Goal: Task Accomplishment & Management: Manage account settings

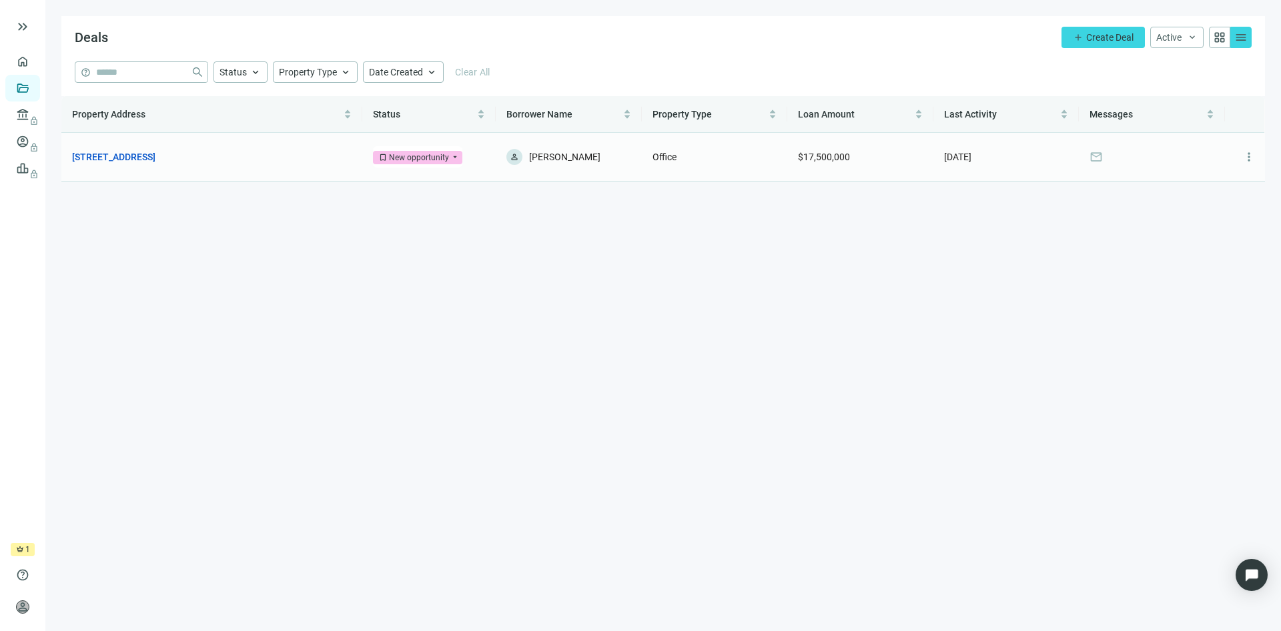
click at [1102, 155] on span "mail" at bounding box center [1096, 156] width 13 height 13
click at [155, 157] on link "180 Glastonbury Blvd, Glastonbury, CT 06033" at bounding box center [113, 156] width 83 height 15
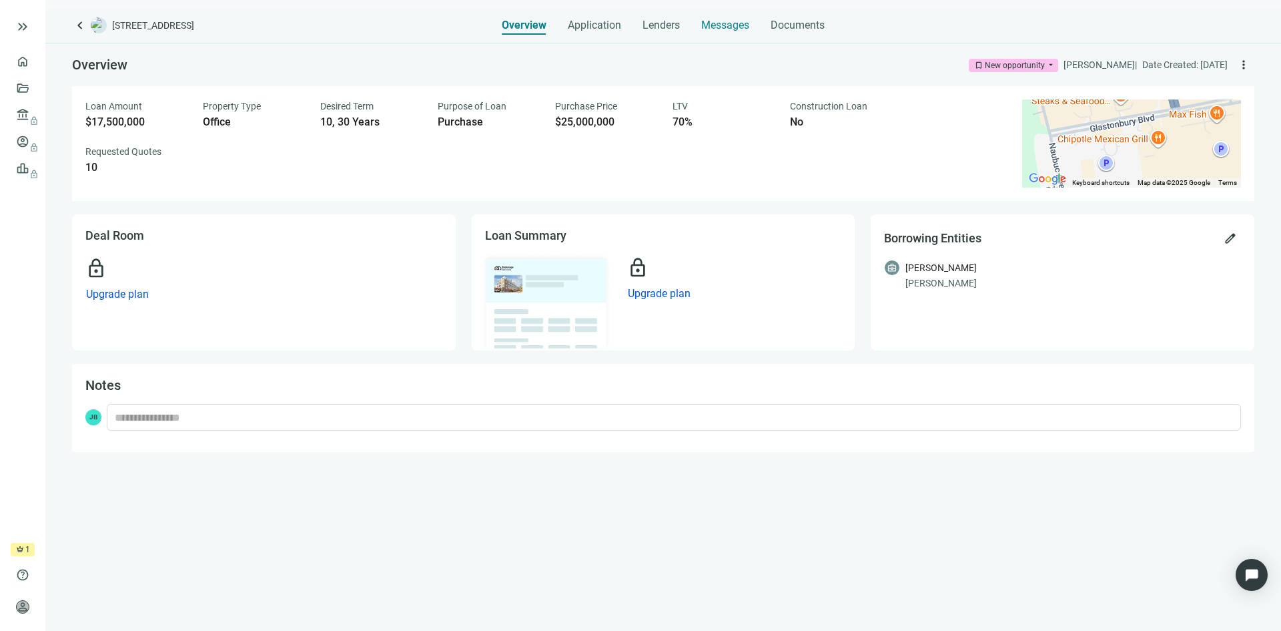
click at [713, 28] on span "Messages" at bounding box center [725, 25] width 48 height 13
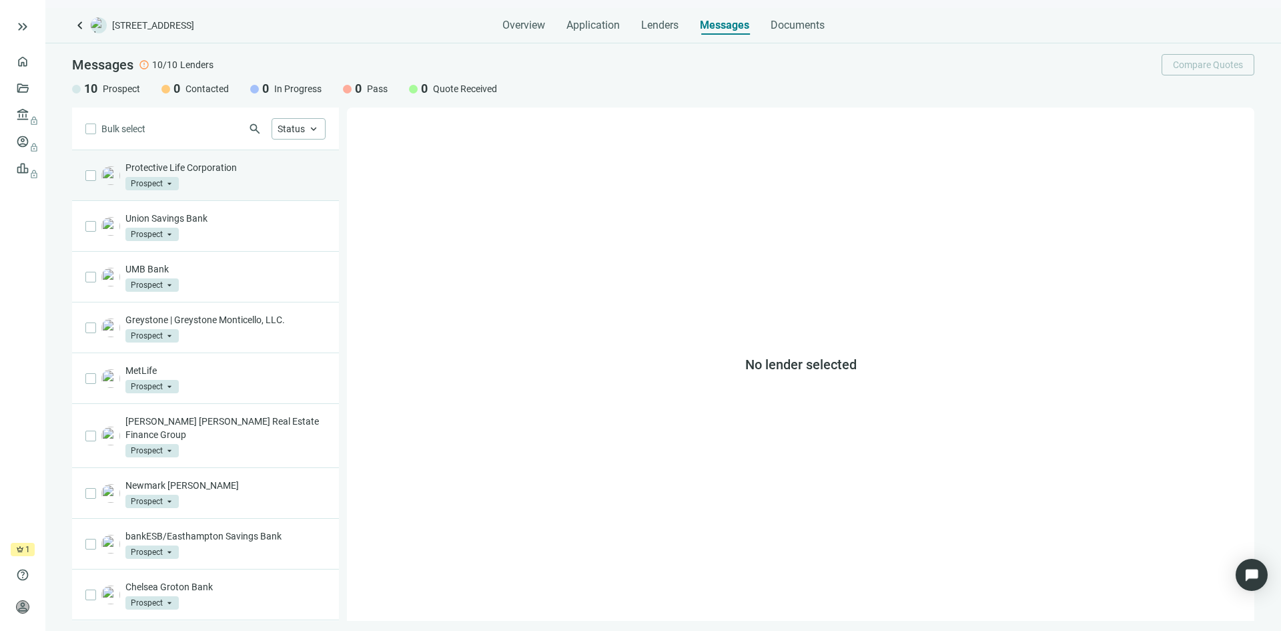
click at [260, 186] on div "Protective Life Corporation Prospect arrow_drop_down" at bounding box center [225, 175] width 200 height 29
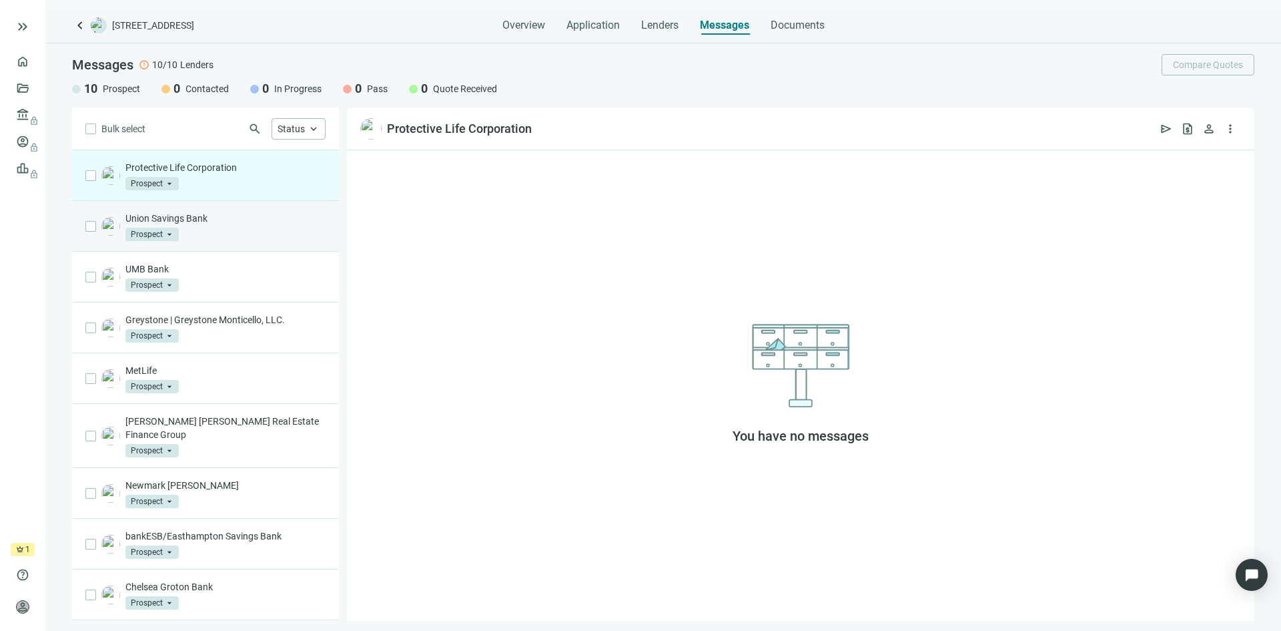
click at [262, 229] on div "Union Savings Bank Prospect arrow_drop_down" at bounding box center [225, 226] width 200 height 29
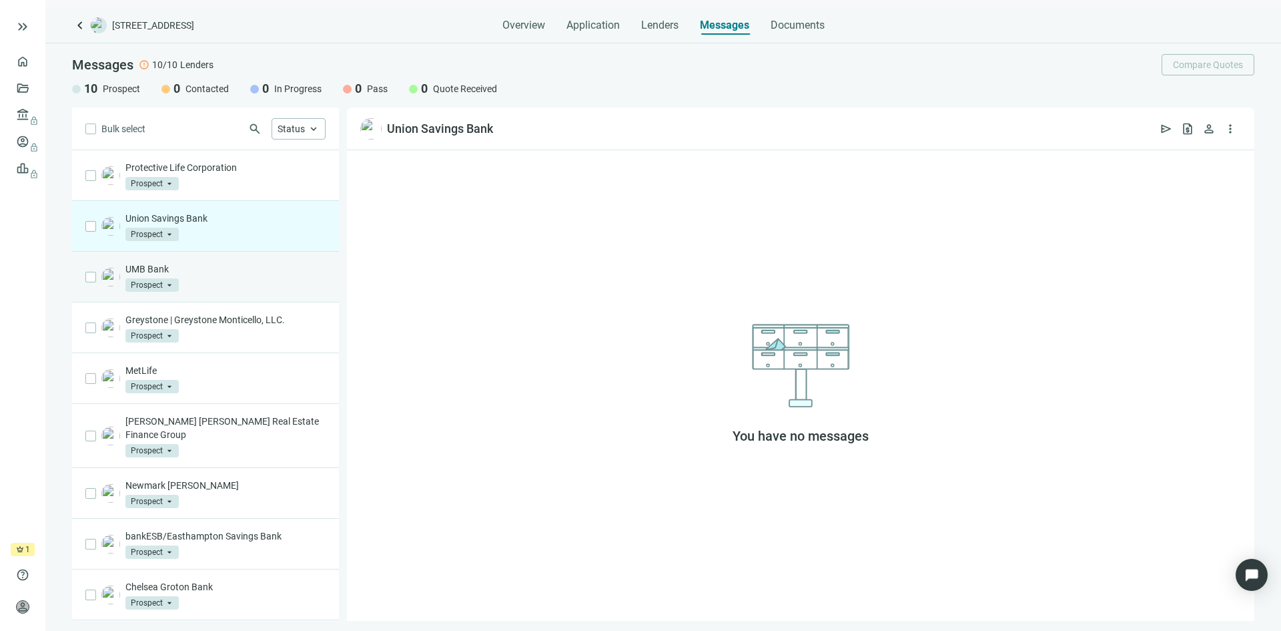
click at [262, 275] on p "UMB Bank" at bounding box center [225, 268] width 200 height 13
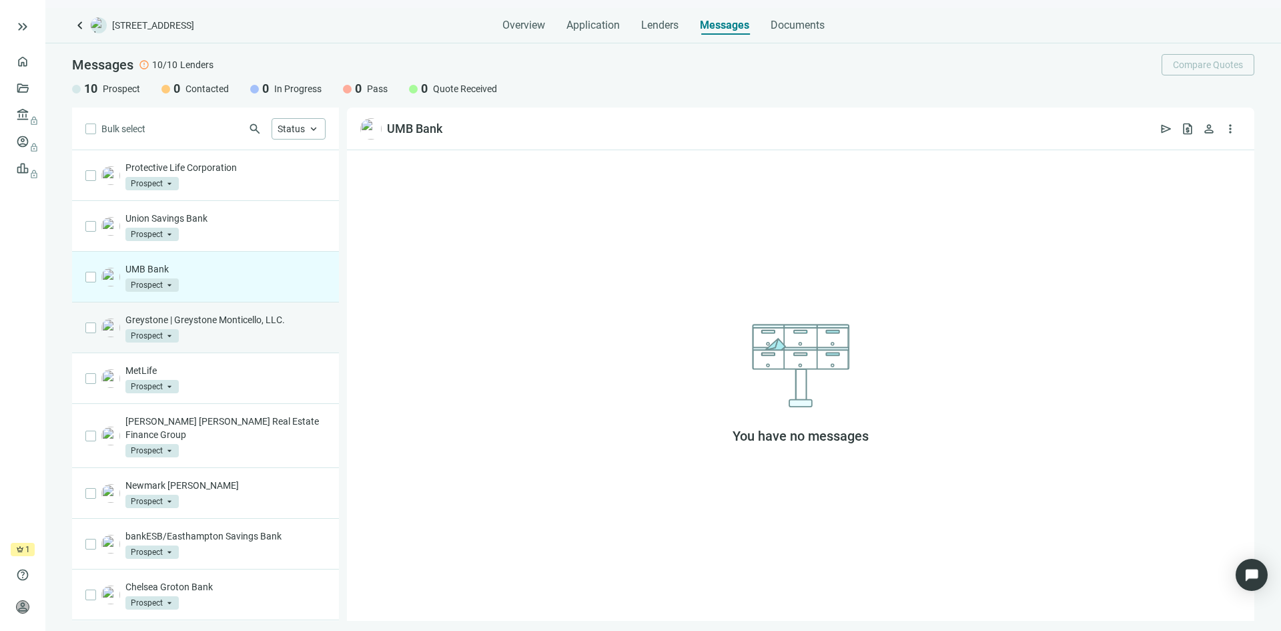
click at [248, 334] on div "Greystone | Greystone Monticello, LLC. Prospect arrow_drop_down" at bounding box center [225, 327] width 200 height 29
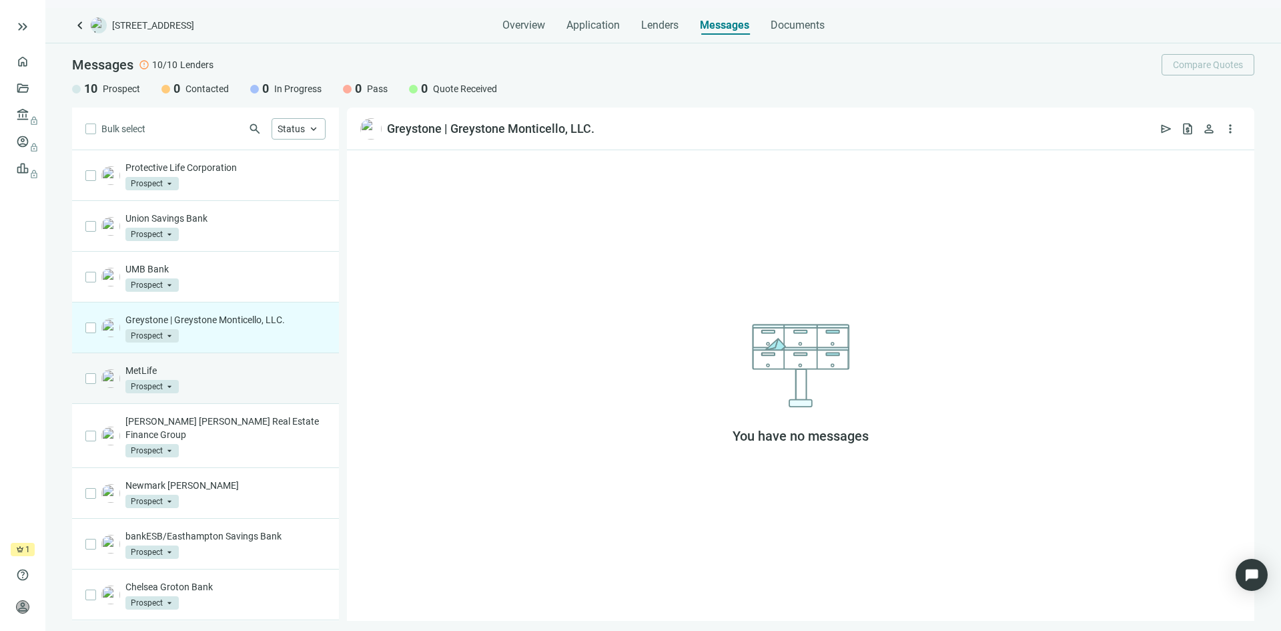
click at [243, 379] on div "MetLife Prospect arrow_drop_down" at bounding box center [225, 378] width 200 height 29
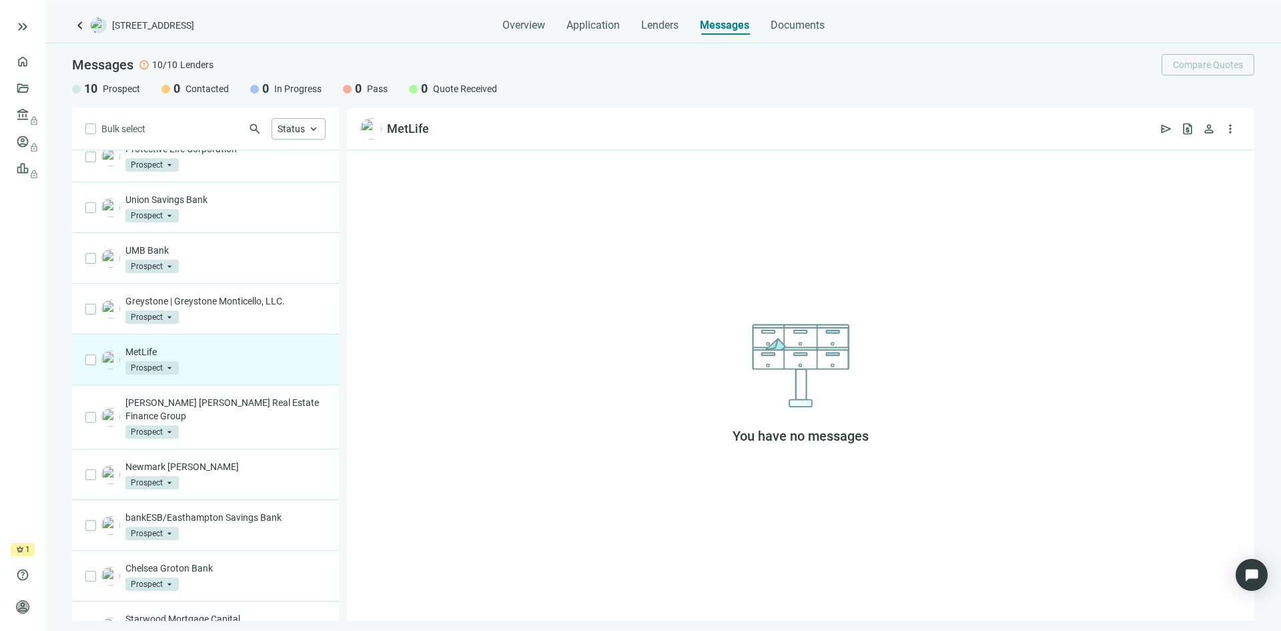
scroll to position [37, 0]
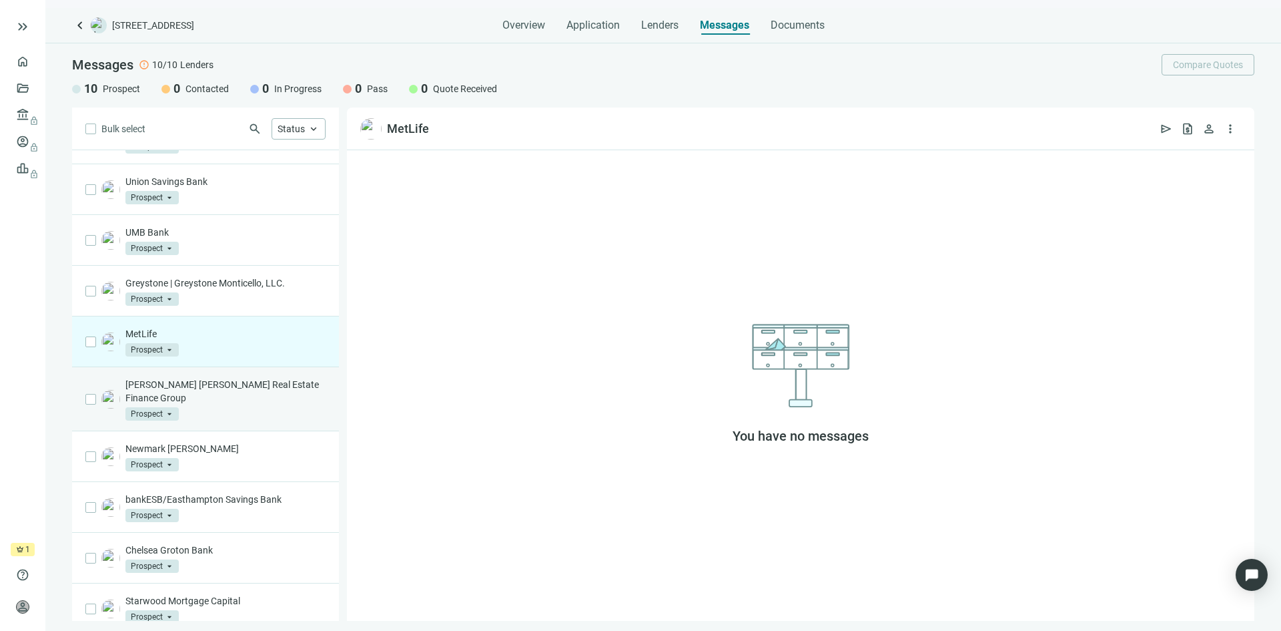
click at [244, 386] on p "John Hancock Real Estate Finance Group" at bounding box center [225, 391] width 200 height 27
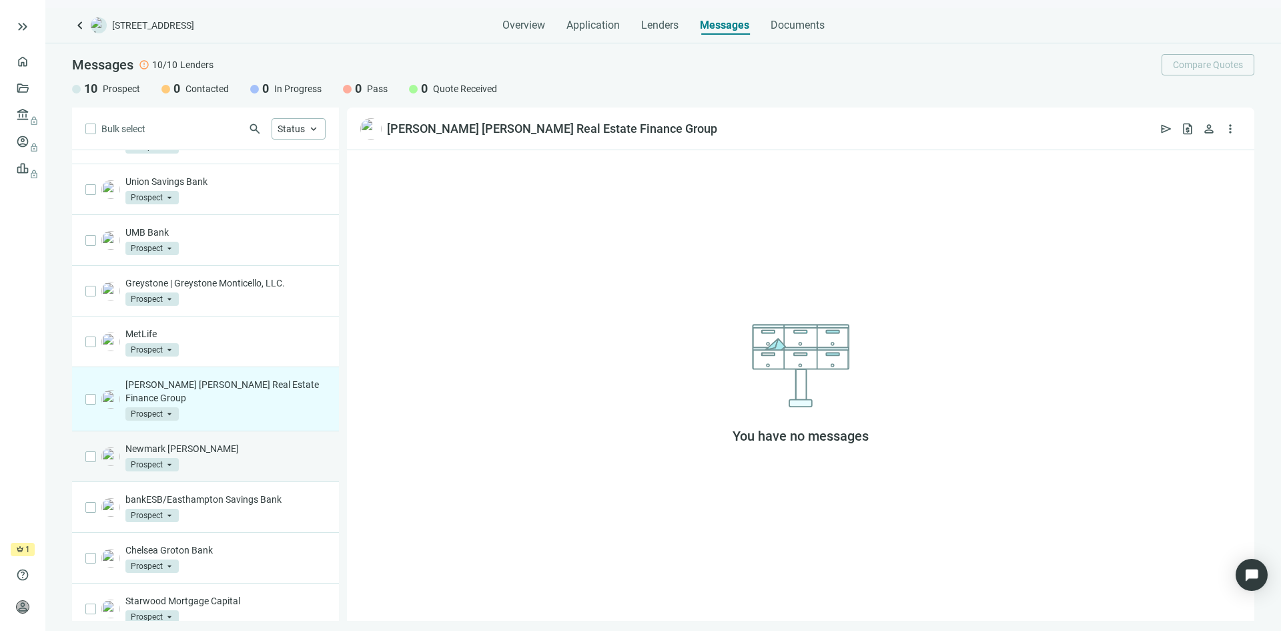
click at [254, 456] on div "Newmark Knight Frank Prospect arrow_drop_down" at bounding box center [225, 456] width 200 height 29
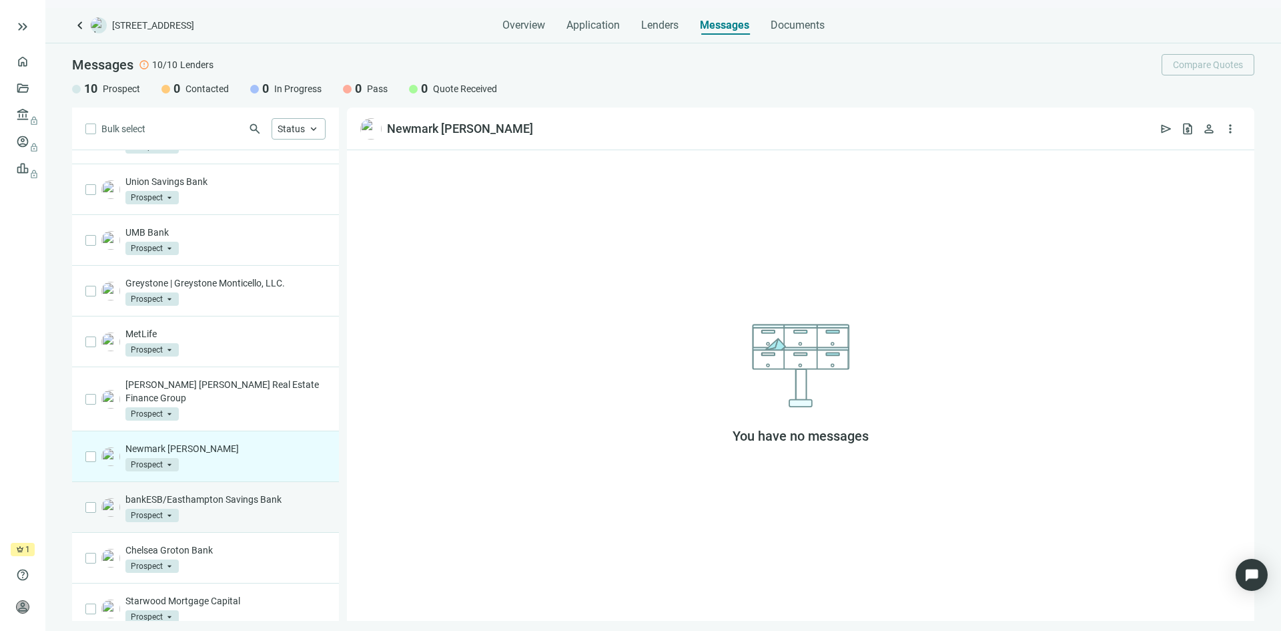
click at [252, 493] on p "bankESB/Easthampton Savings Bank" at bounding box center [225, 499] width 200 height 13
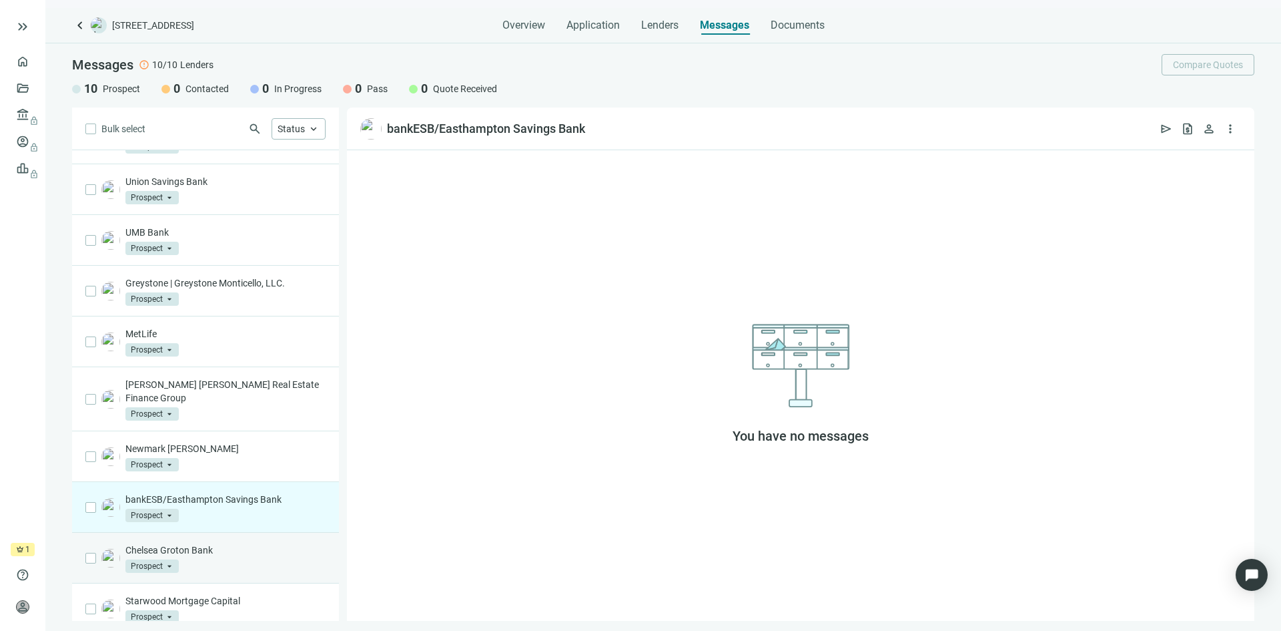
click at [232, 549] on div "Chelsea Groton Bank Prospect arrow_drop_down" at bounding box center [225, 557] width 200 height 29
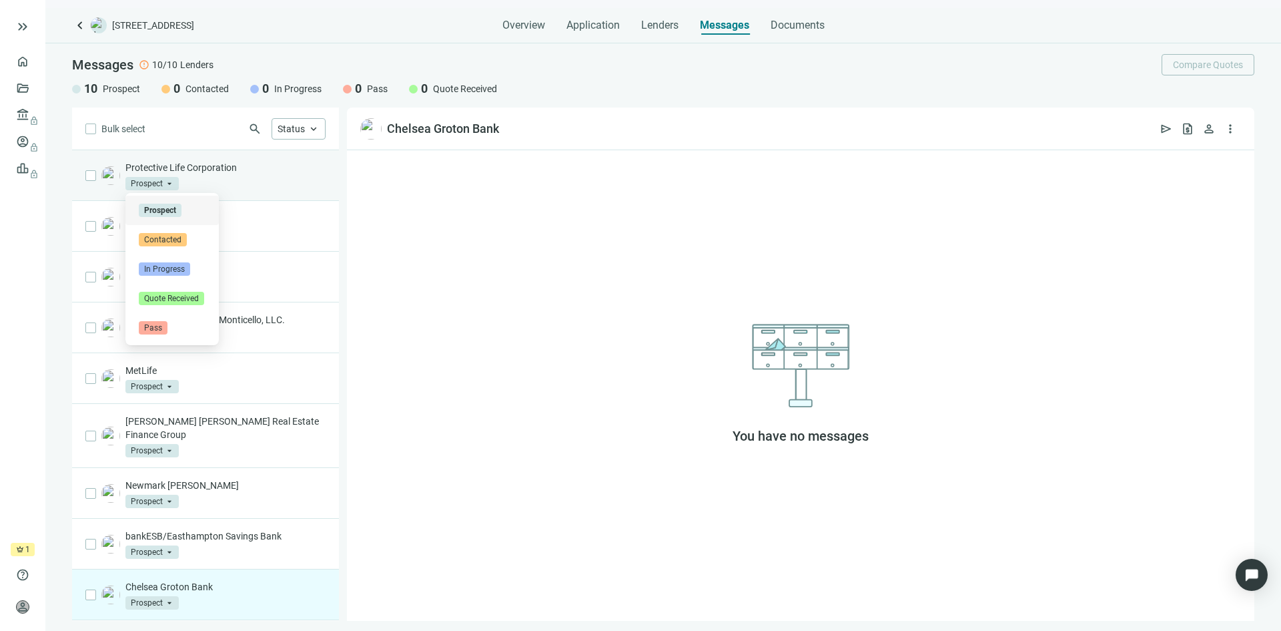
click at [167, 180] on span "Prospect" at bounding box center [151, 183] width 53 height 13
click at [278, 190] on div "Protective Life Corporation Prospect arrow_drop_down prospect contacted Prospec…" at bounding box center [205, 175] width 267 height 51
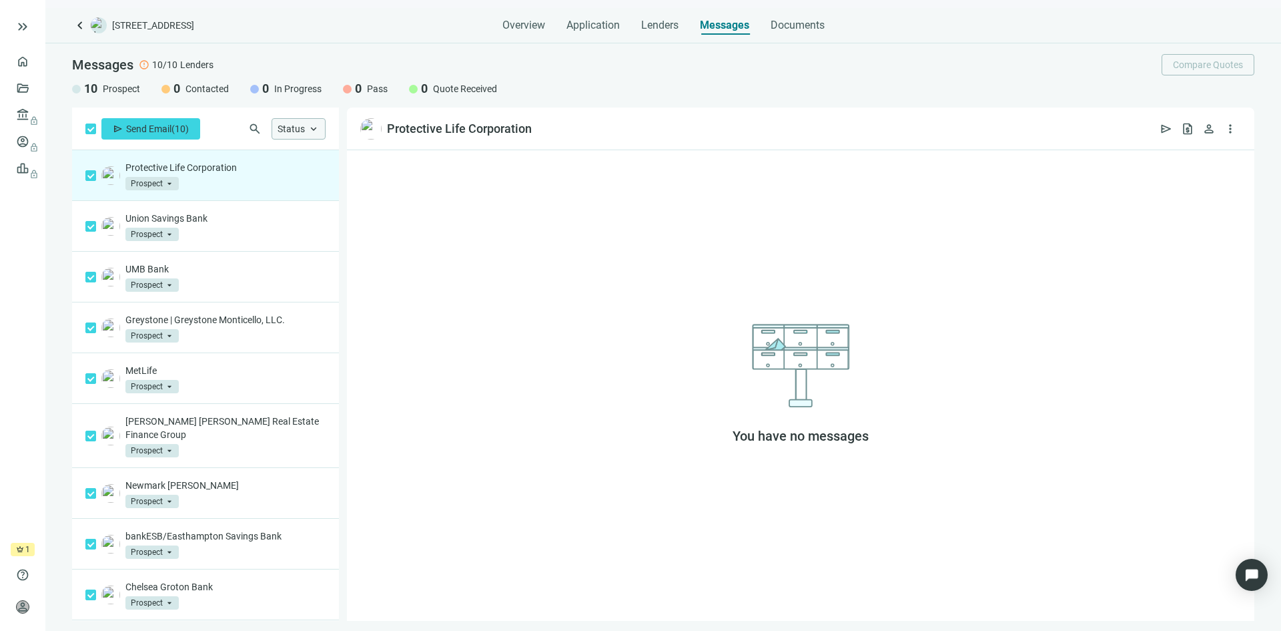
click at [305, 132] on div "Status keyboard_arrow_up" at bounding box center [299, 128] width 54 height 21
click at [619, 233] on div "You have no messages" at bounding box center [801, 385] width 908 height 470
click at [33, 61] on link "Overview" at bounding box center [52, 61] width 39 height 11
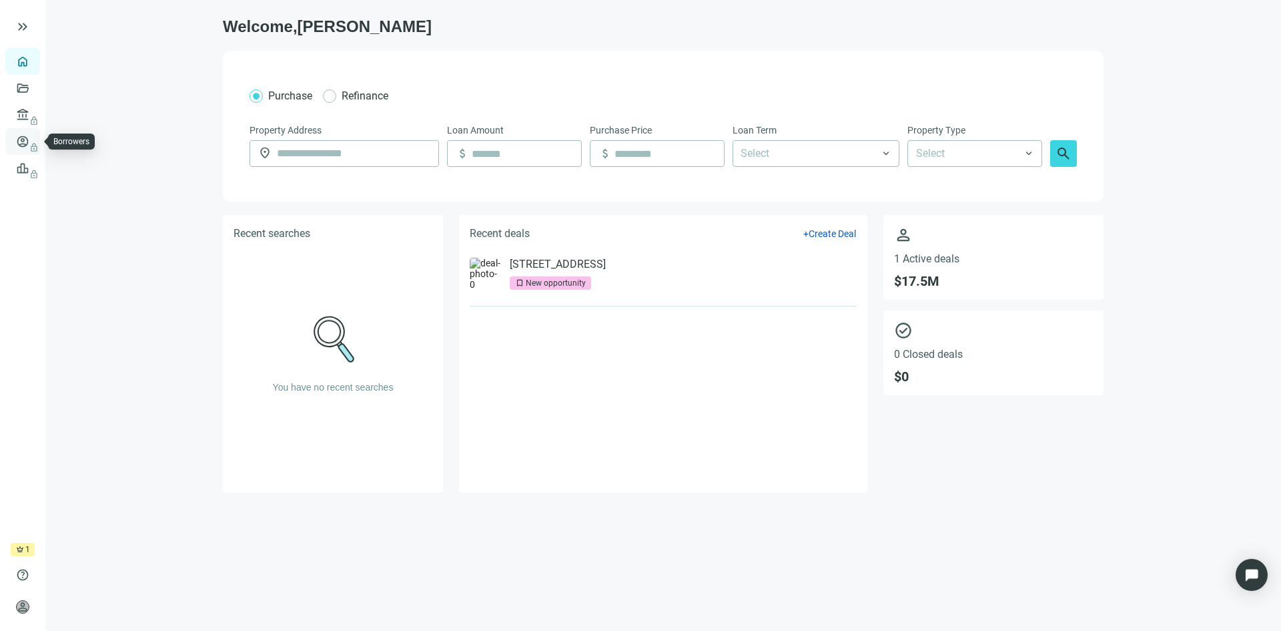
click at [23, 143] on span "lock" at bounding box center [24, 141] width 11 height 11
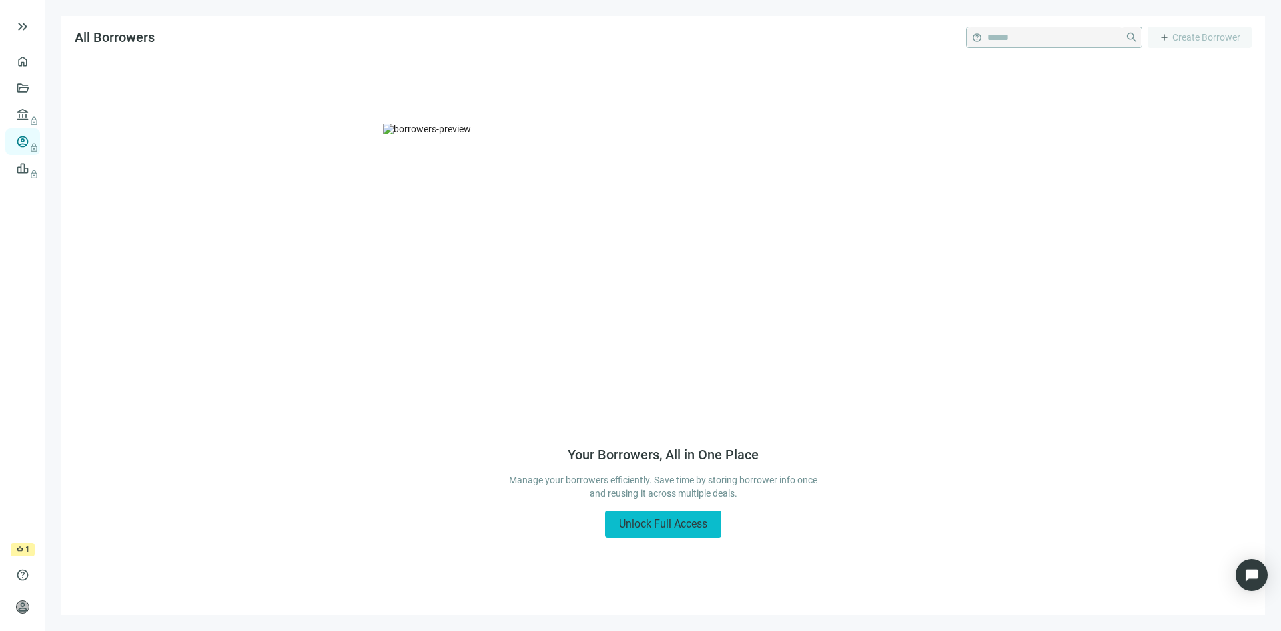
click at [637, 517] on span "Unlock Full Access" at bounding box center [663, 523] width 88 height 13
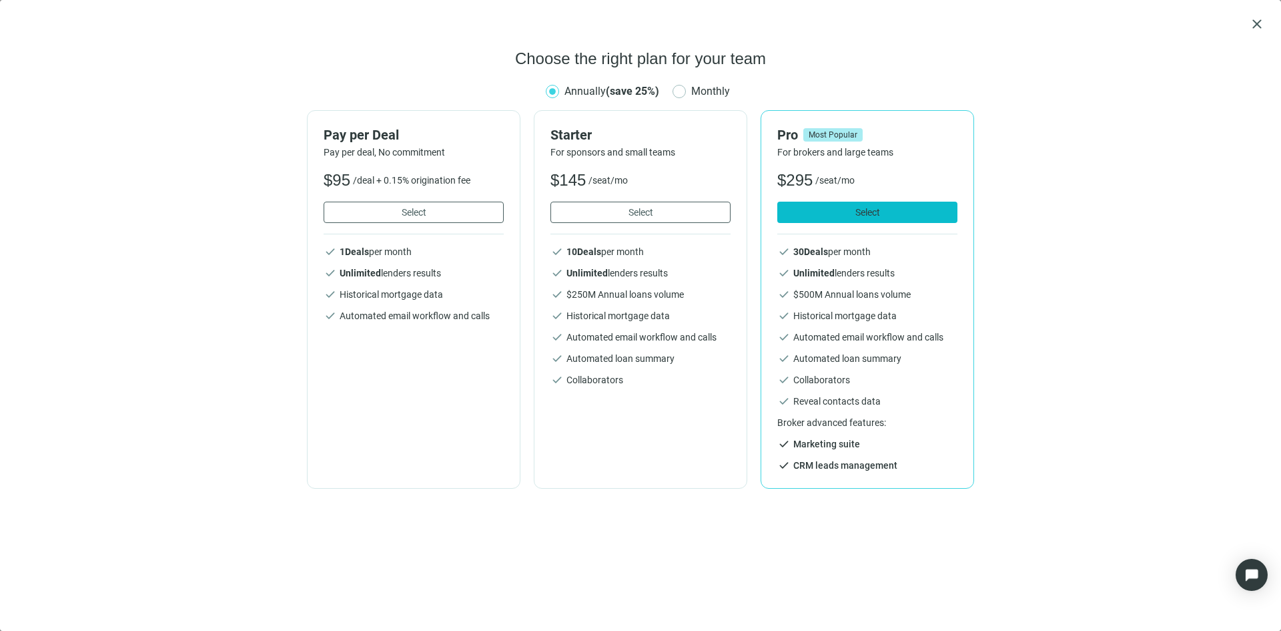
click at [856, 207] on span "Select" at bounding box center [868, 212] width 25 height 11
